Goal: Find specific page/section: Find specific page/section

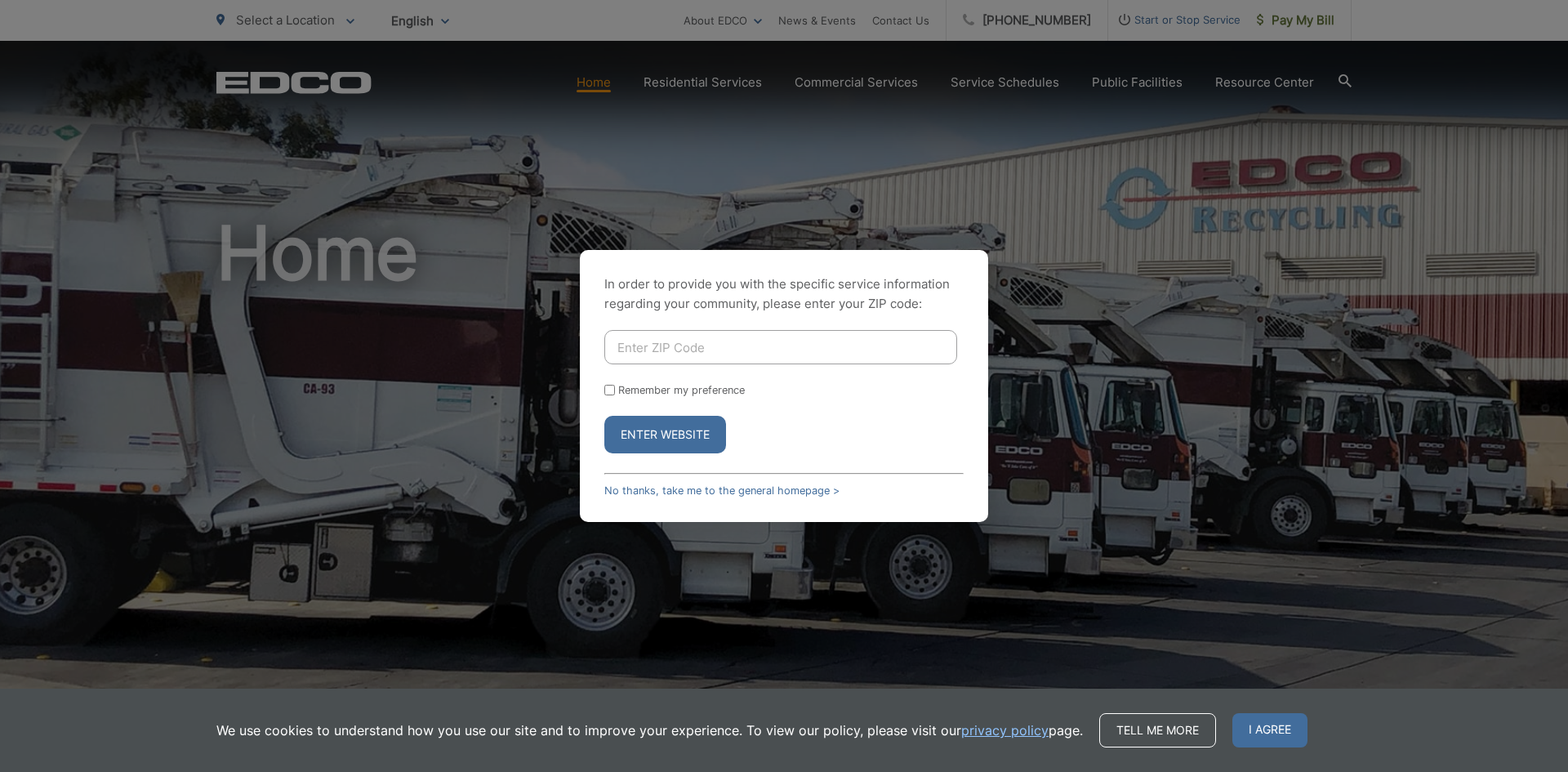
click at [651, 340] on input "Enter ZIP Code" at bounding box center [781, 347] width 353 height 34
type input "91941"
click at [605, 392] on input "Remember my preference" at bounding box center [610, 389] width 11 height 11
checkbox input "true"
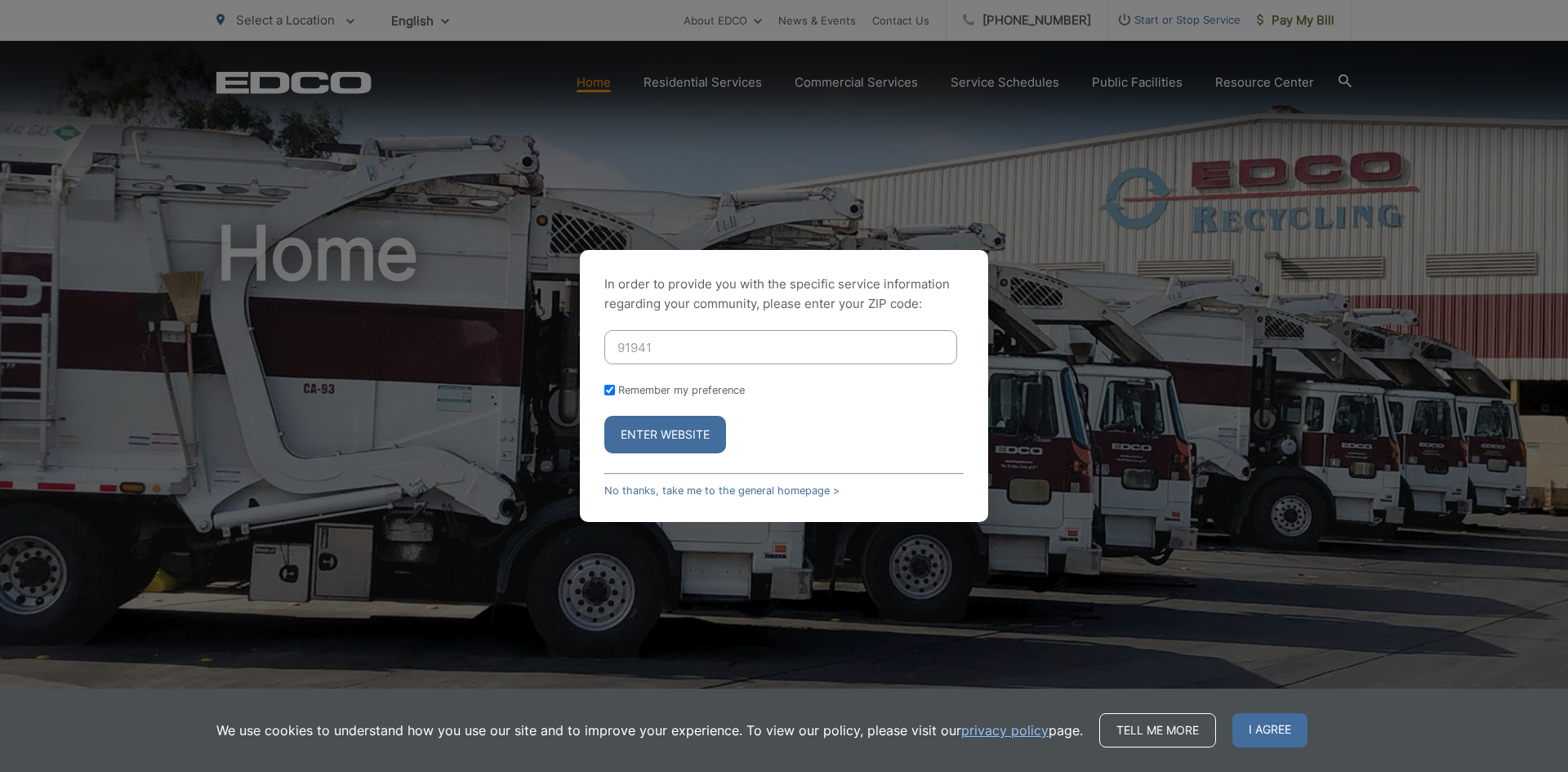
click at [646, 424] on button "Enter Website" at bounding box center [665, 434] width 122 height 38
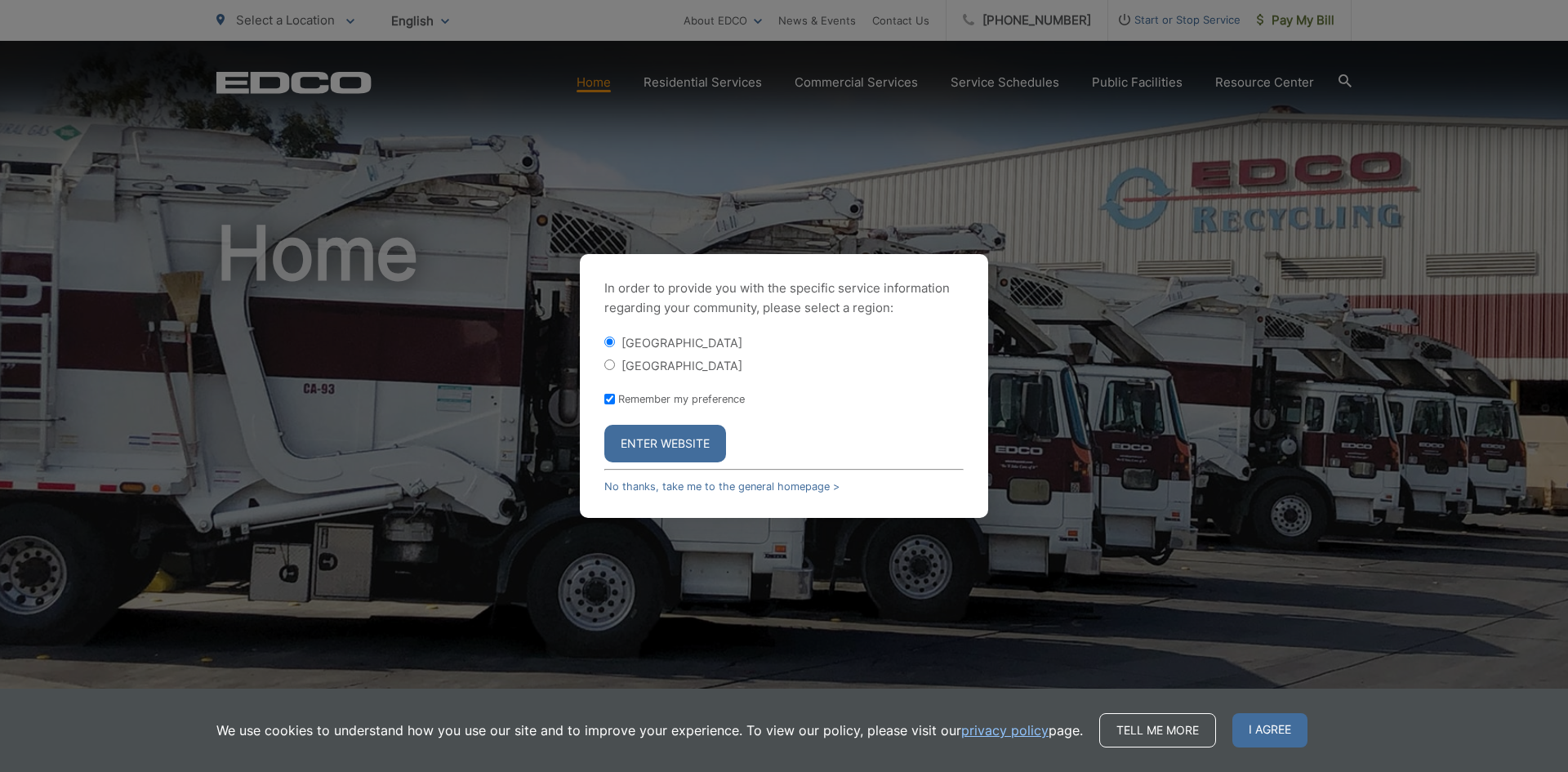
click at [612, 360] on input "[GEOGRAPHIC_DATA]" at bounding box center [610, 365] width 11 height 11
radio input "true"
click at [658, 446] on button "Enter Website" at bounding box center [665, 443] width 122 height 38
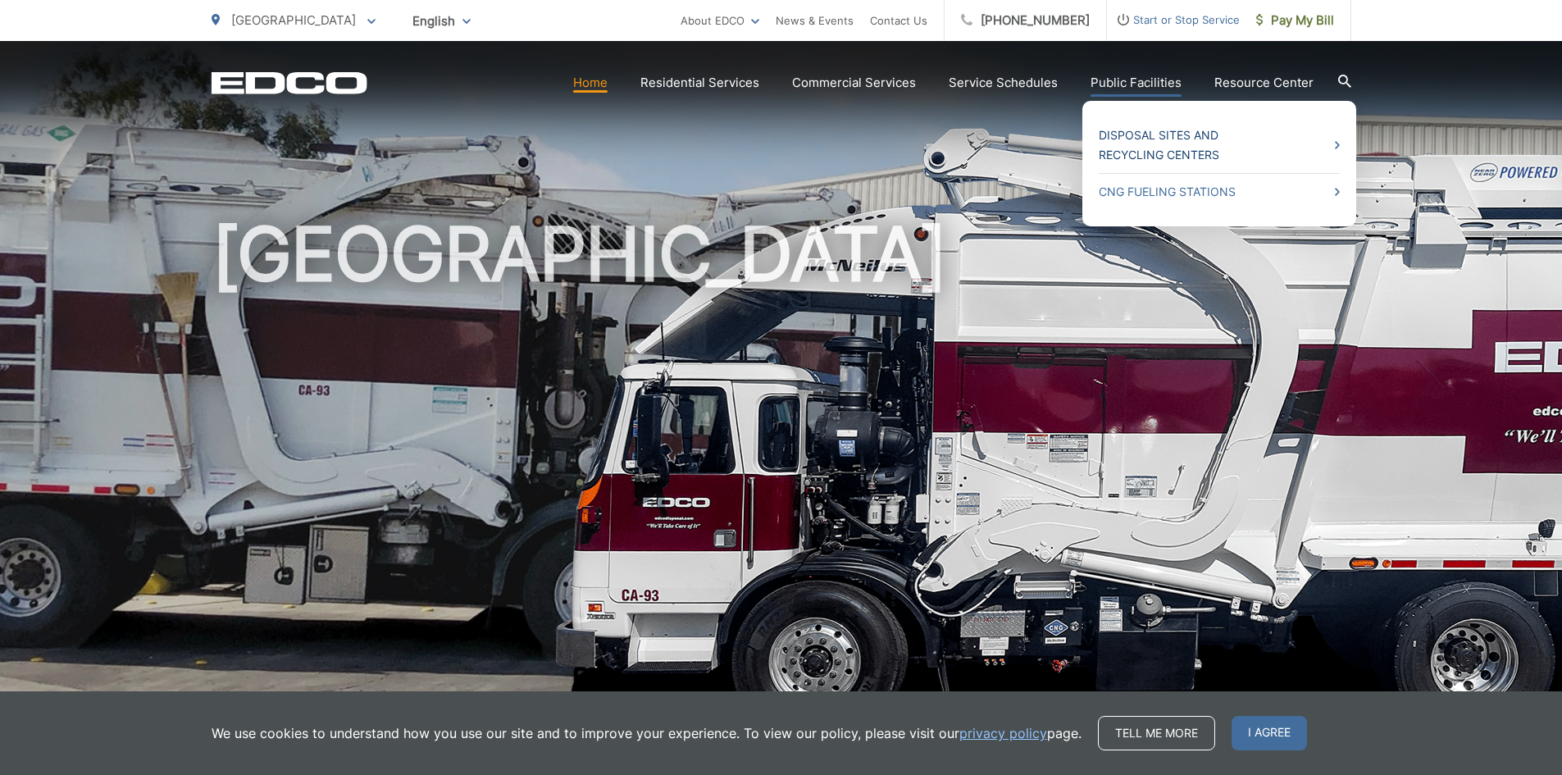
click at [1132, 141] on link "Disposal Sites and Recycling Centers" at bounding box center [1218, 144] width 241 height 39
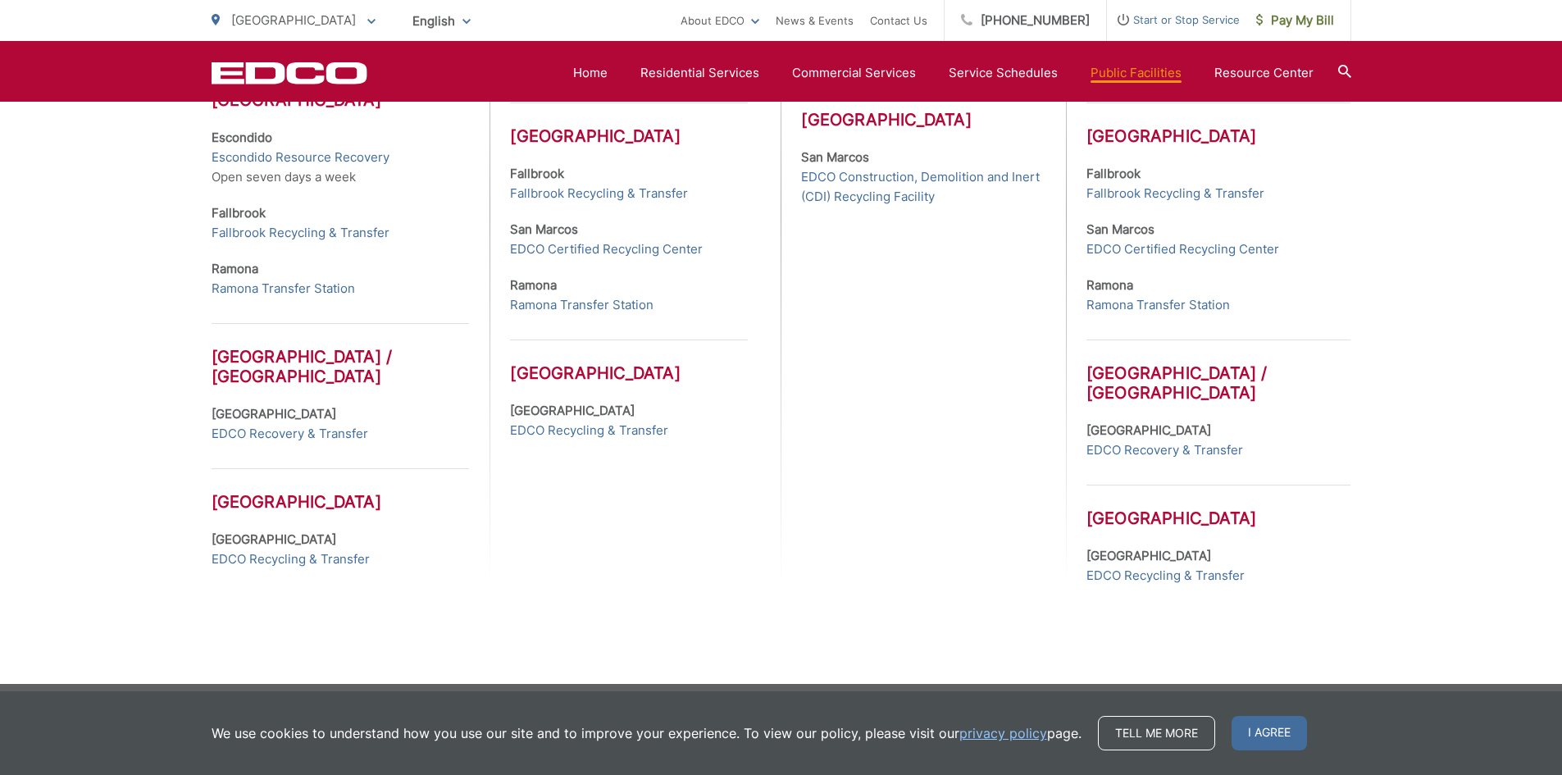
scroll to position [769, 0]
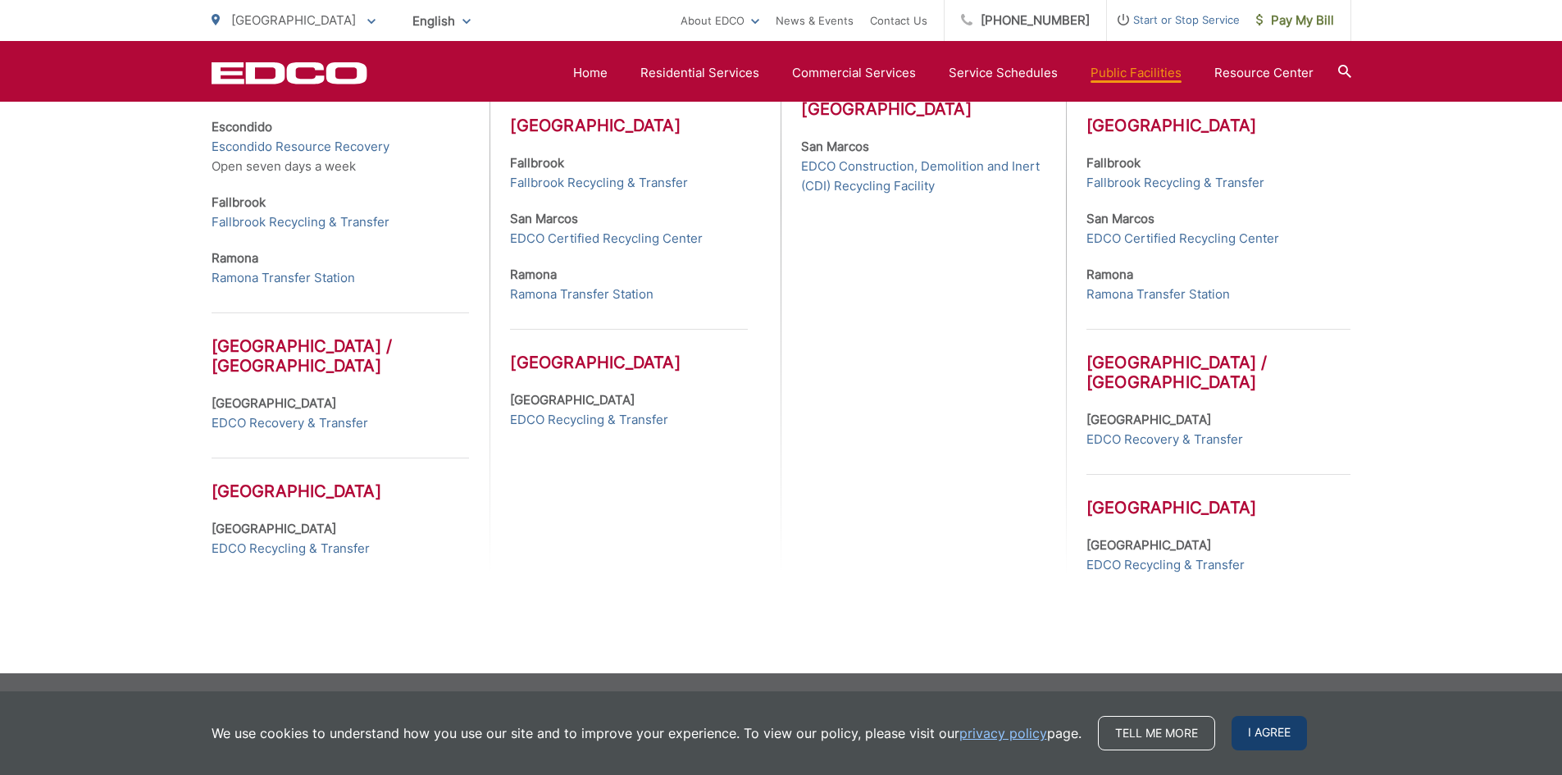
click at [1280, 723] on span "I agree" at bounding box center [1268, 733] width 75 height 34
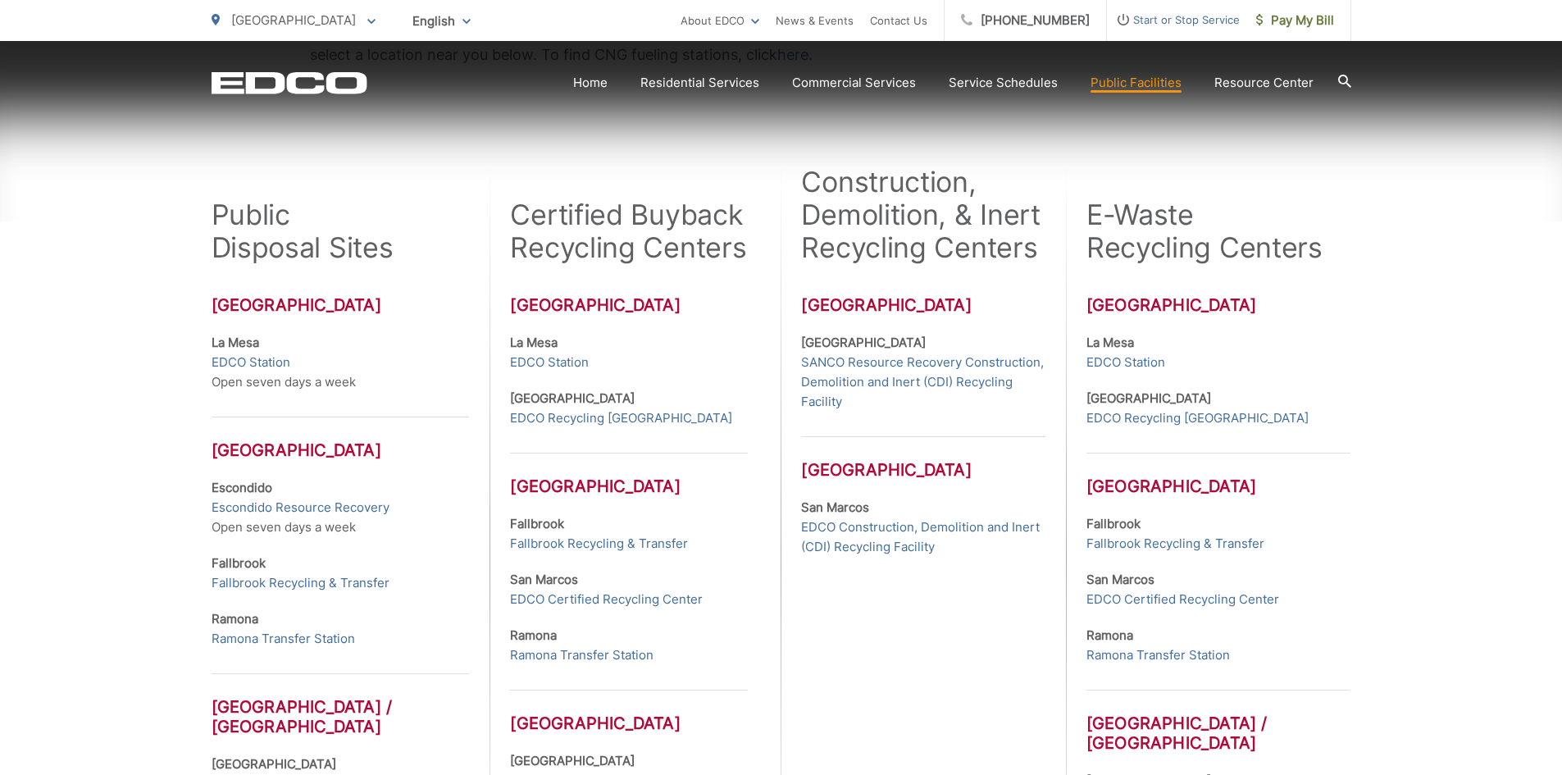
scroll to position [410, 0]
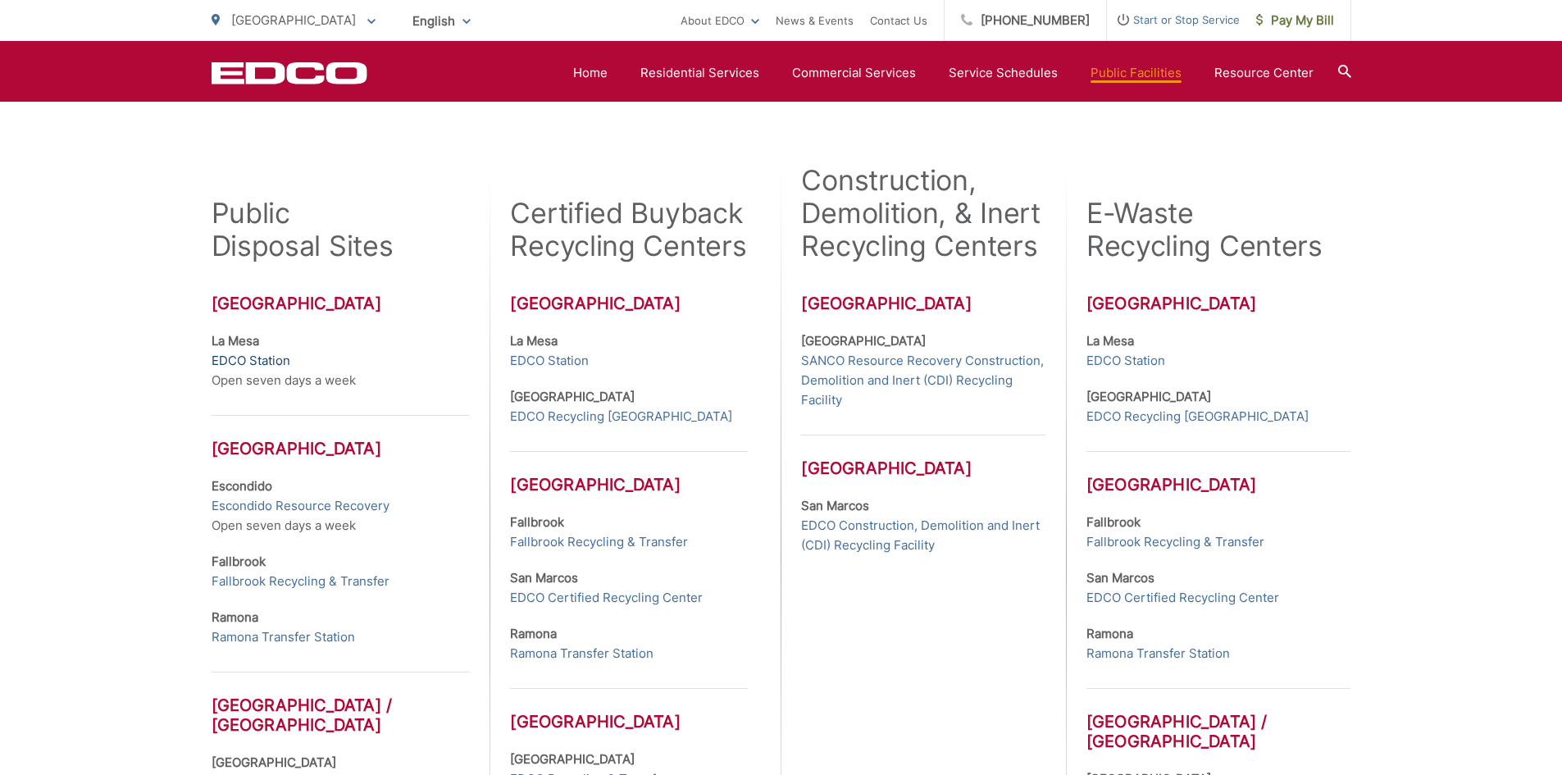
click at [243, 357] on link "EDCO Station" at bounding box center [250, 361] width 79 height 20
